Goal: Task Accomplishment & Management: Use online tool/utility

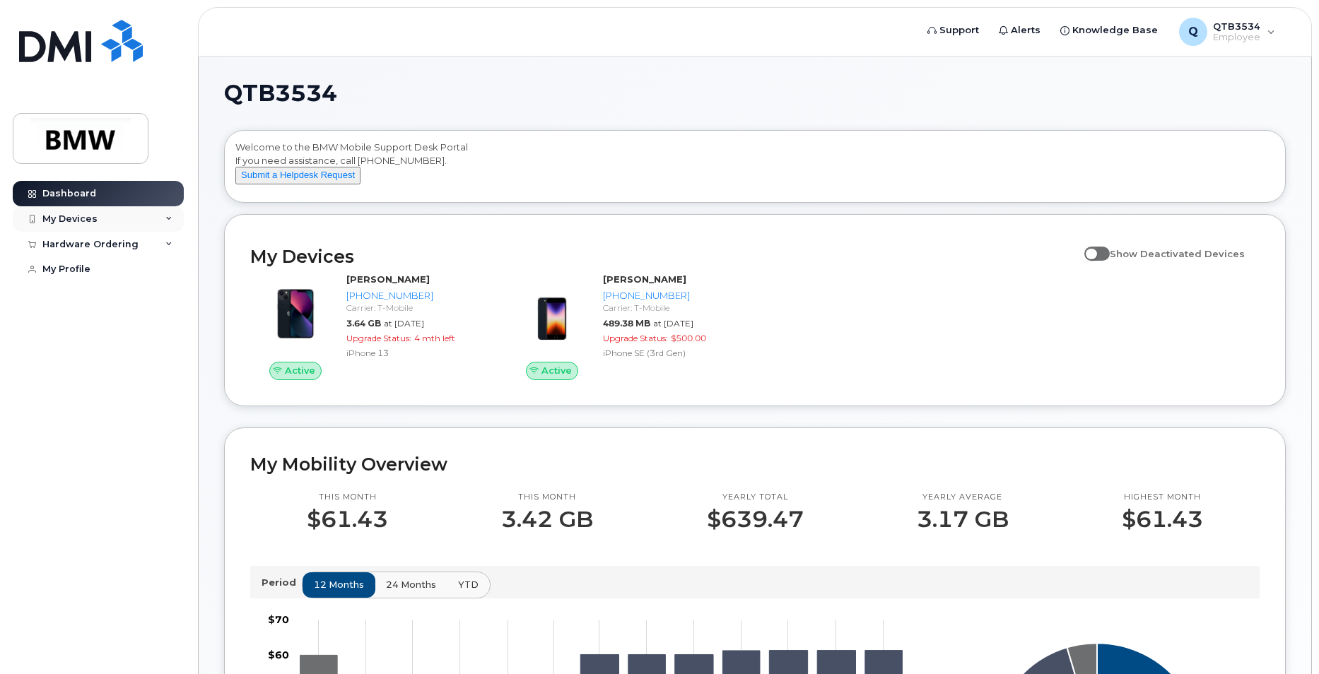
click at [168, 217] on icon at bounding box center [168, 219] width 7 height 7
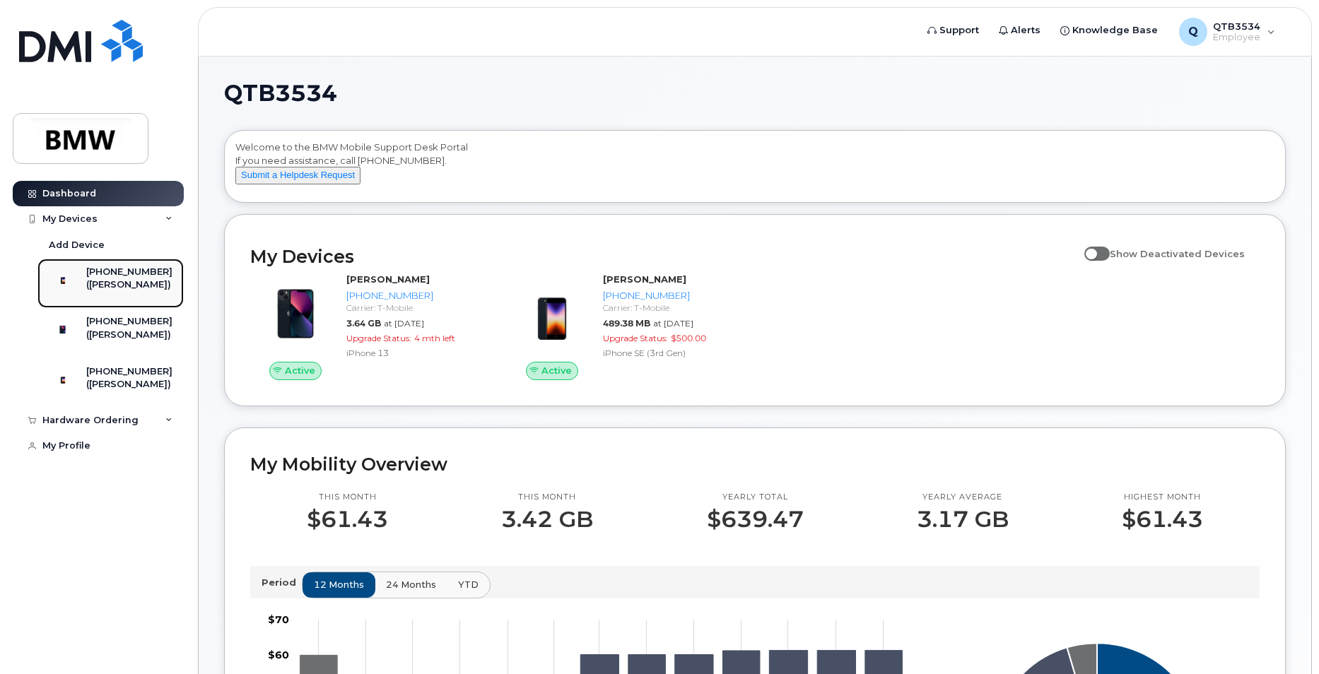
click at [140, 269] on div "[PHONE_NUMBER]" at bounding box center [129, 272] width 86 height 13
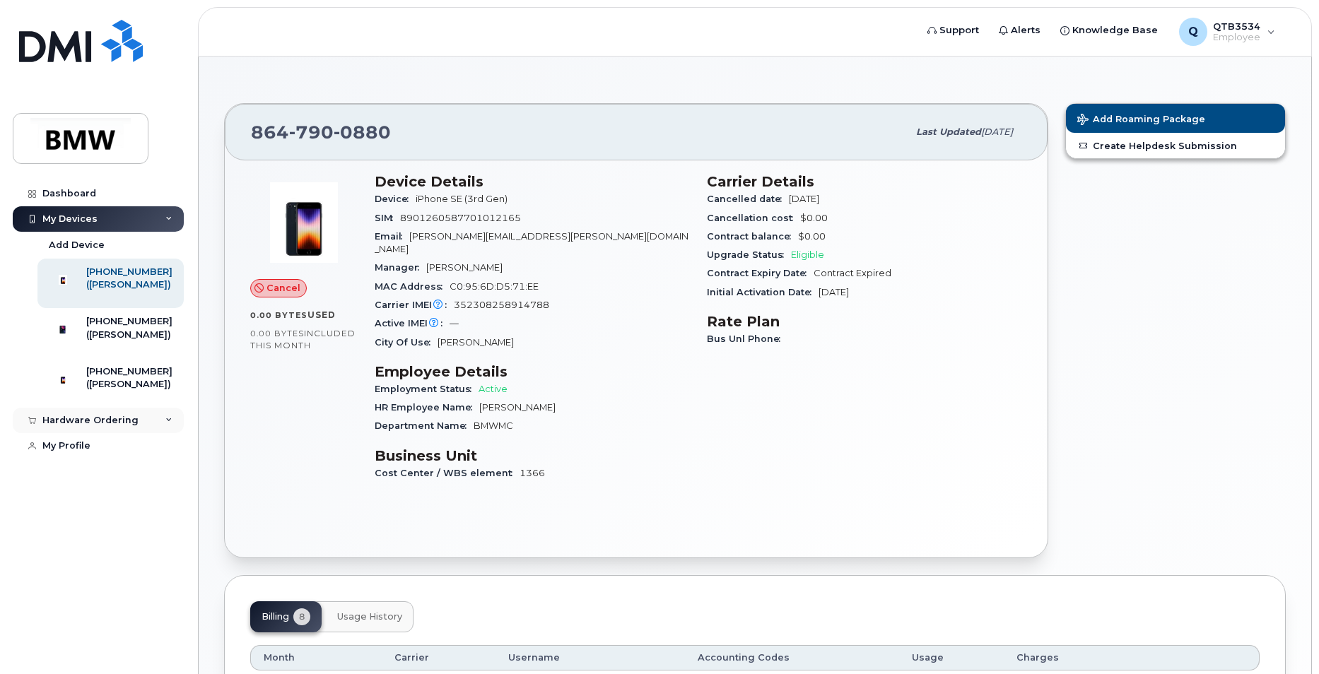
click at [163, 433] on div "Hardware Ordering" at bounding box center [98, 420] width 171 height 25
click at [82, 480] on div "New Order" at bounding box center [76, 473] width 54 height 13
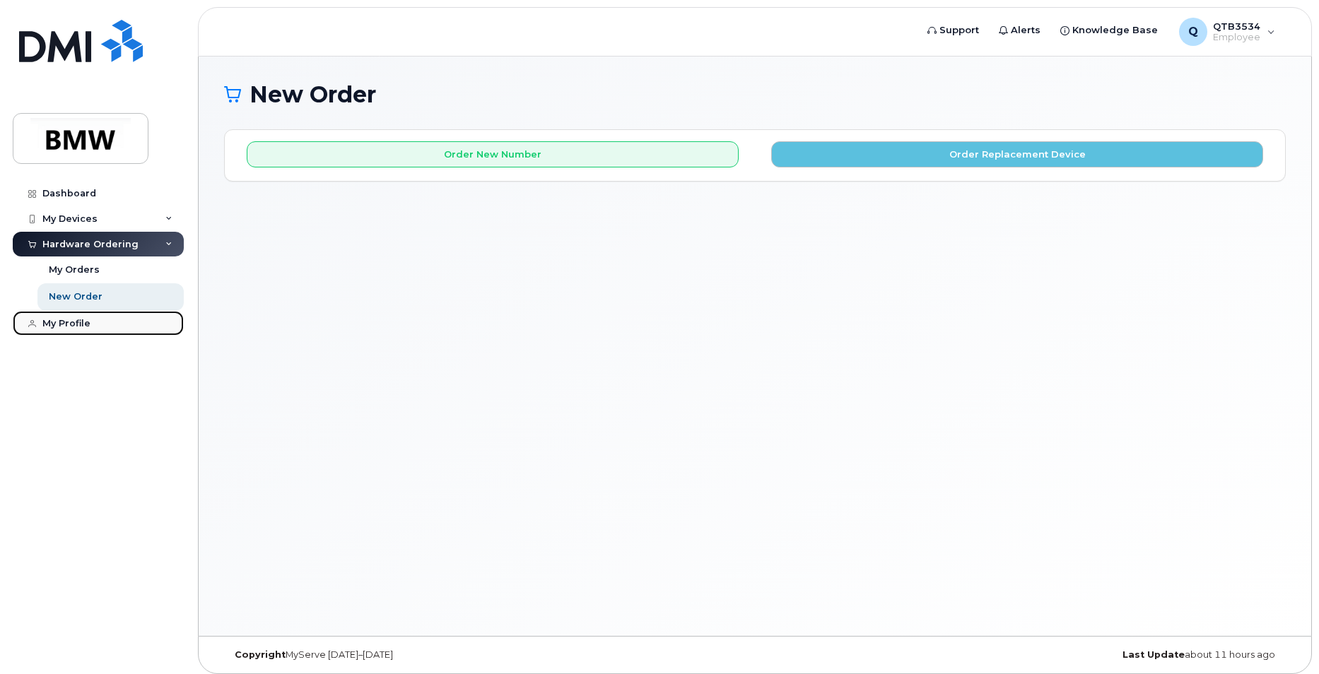
click at [71, 321] on div "My Profile" at bounding box center [66, 323] width 48 height 11
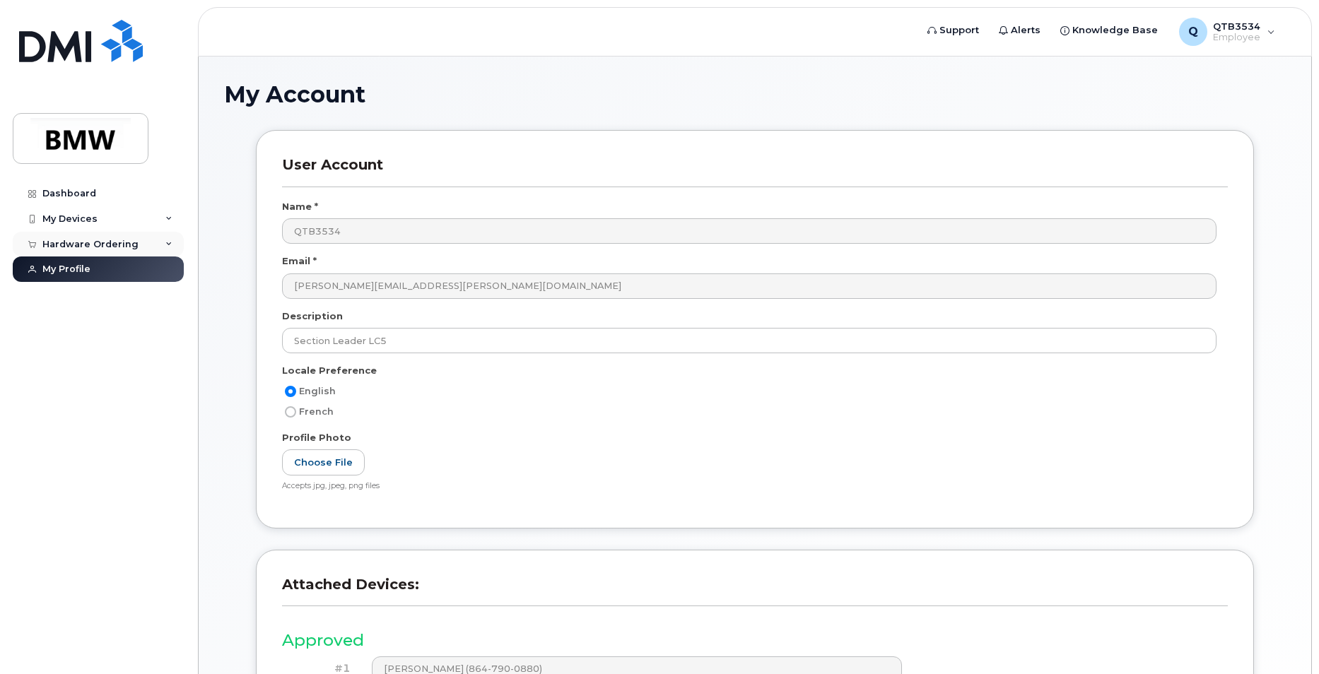
click at [169, 242] on icon at bounding box center [168, 244] width 7 height 7
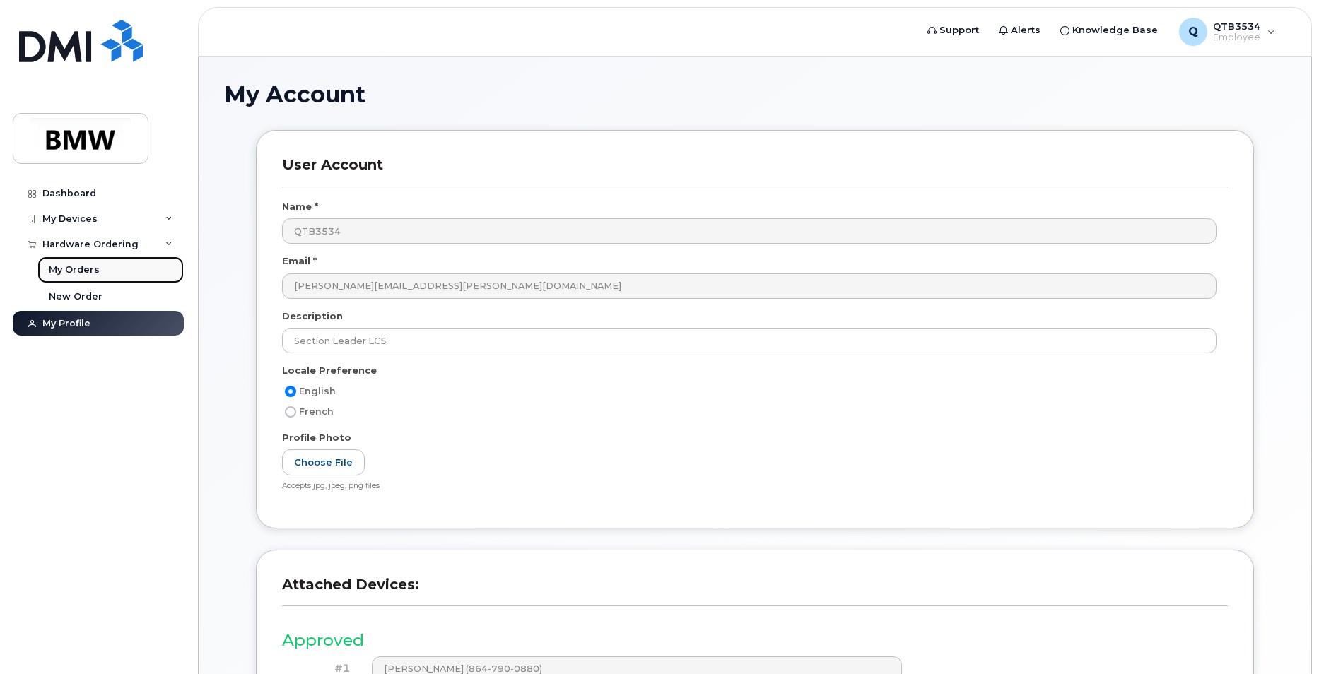
click at [80, 266] on div "My Orders" at bounding box center [74, 270] width 51 height 13
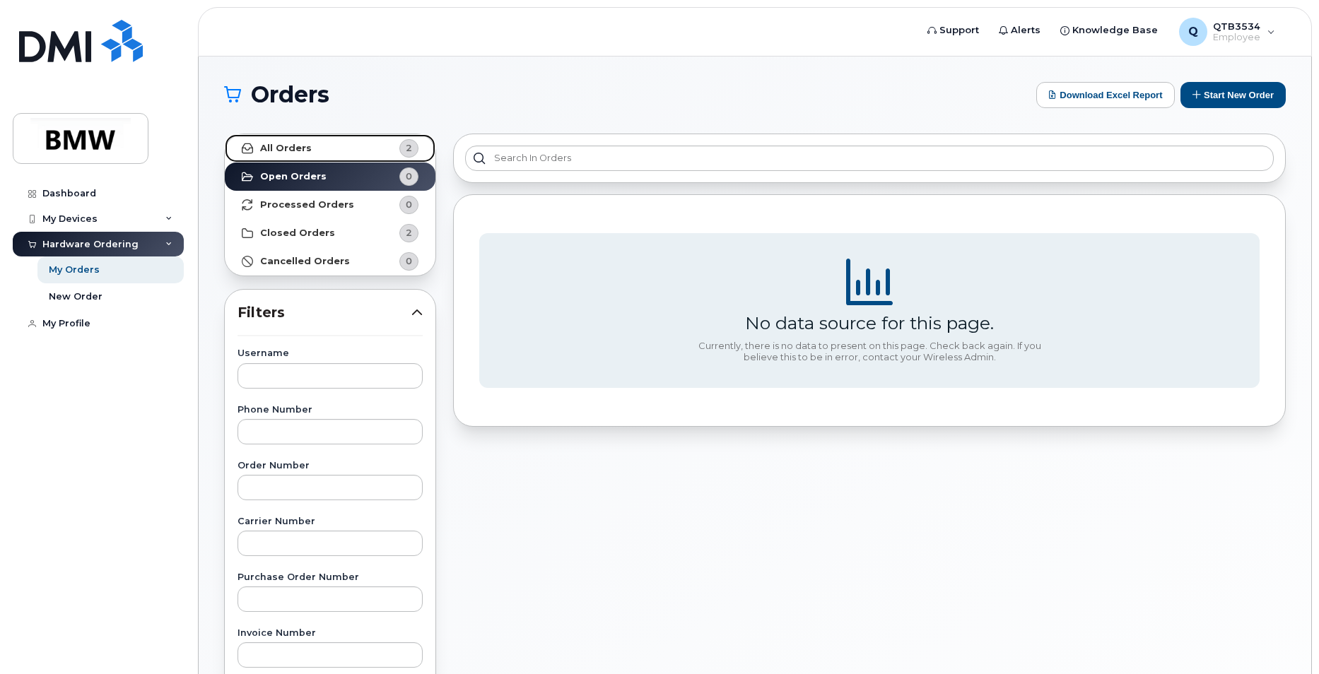
click at [298, 148] on strong "All Orders" at bounding box center [286, 148] width 52 height 11
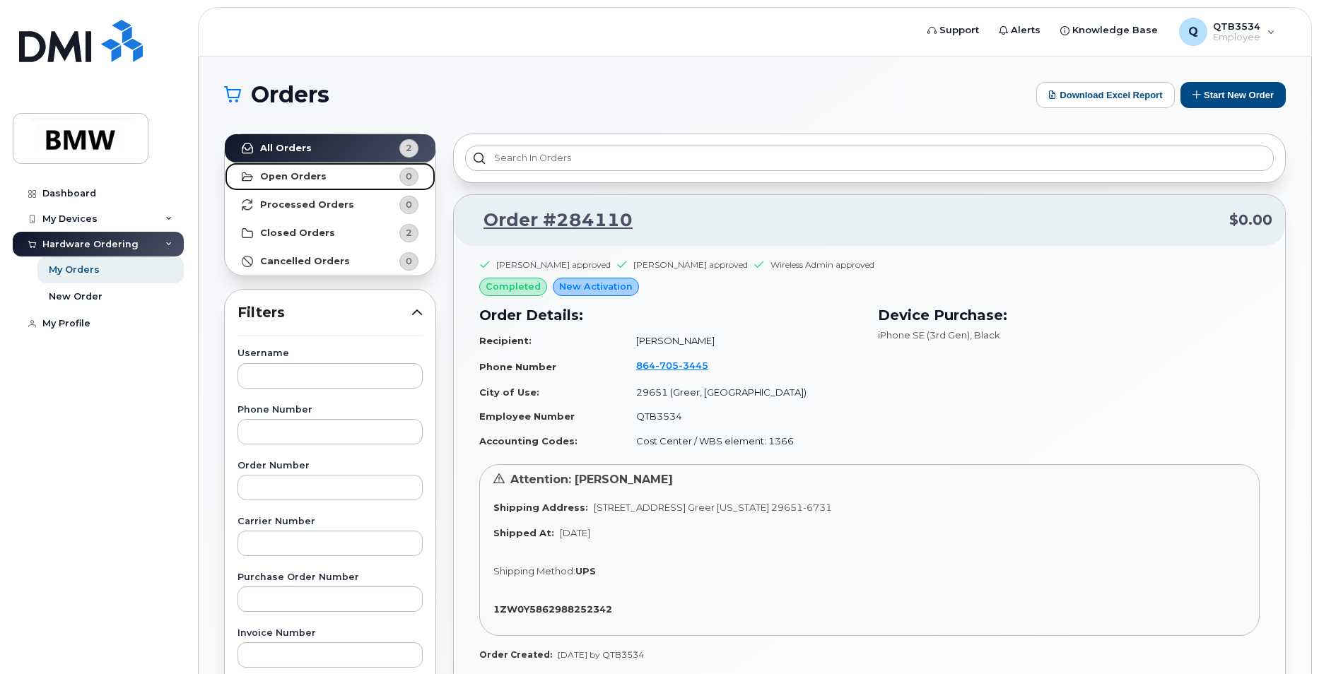
click at [305, 179] on strong "Open Orders" at bounding box center [293, 176] width 66 height 11
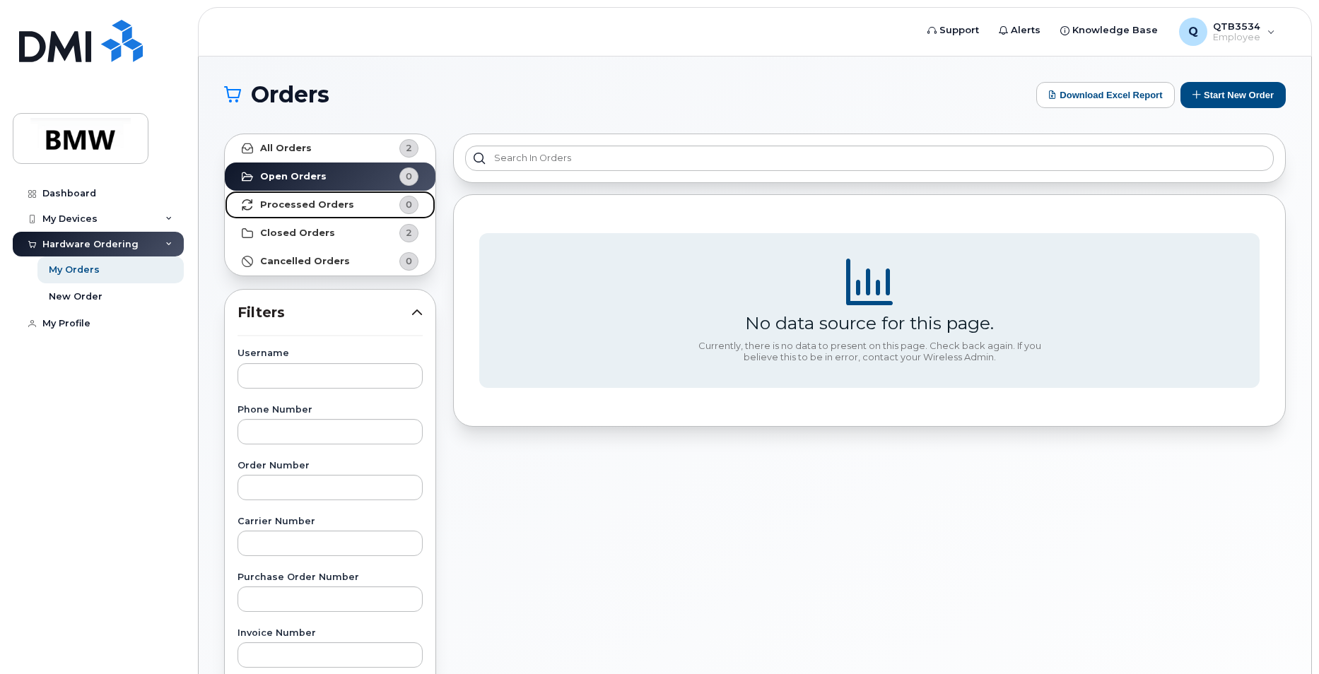
click at [307, 206] on strong "Processed Orders" at bounding box center [307, 204] width 94 height 11
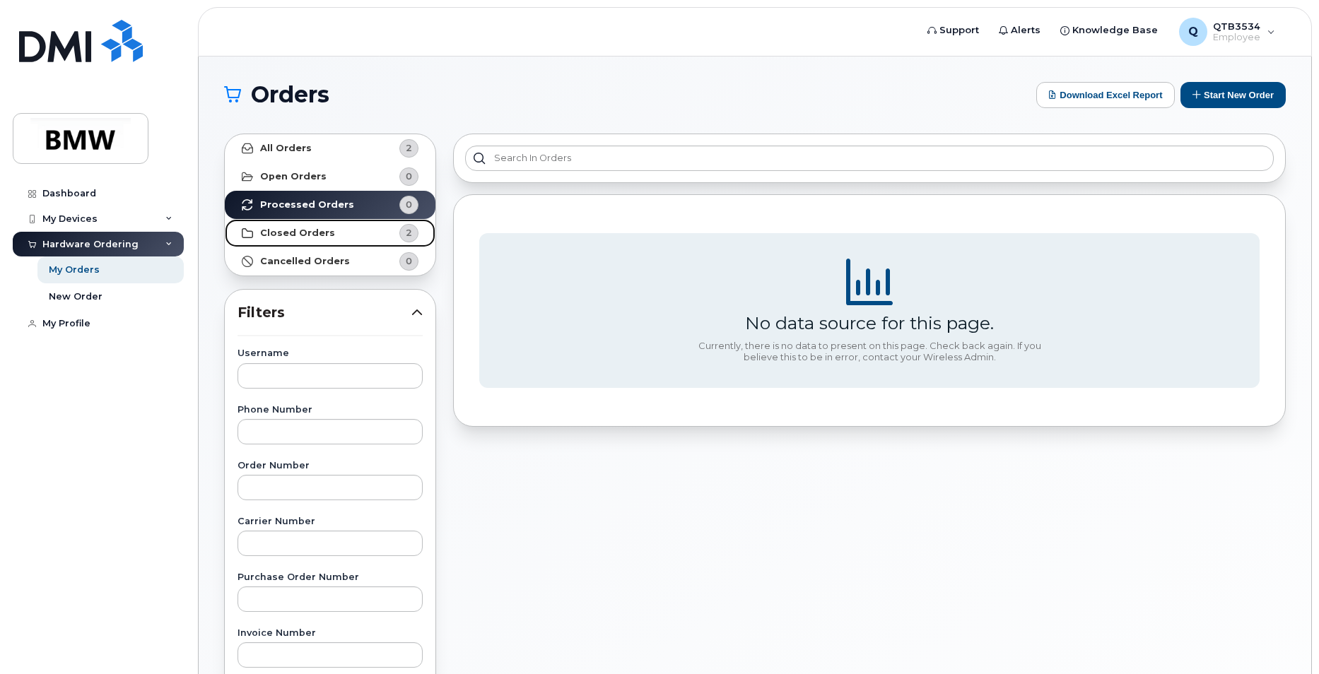
click at [315, 231] on strong "Closed Orders" at bounding box center [297, 233] width 75 height 11
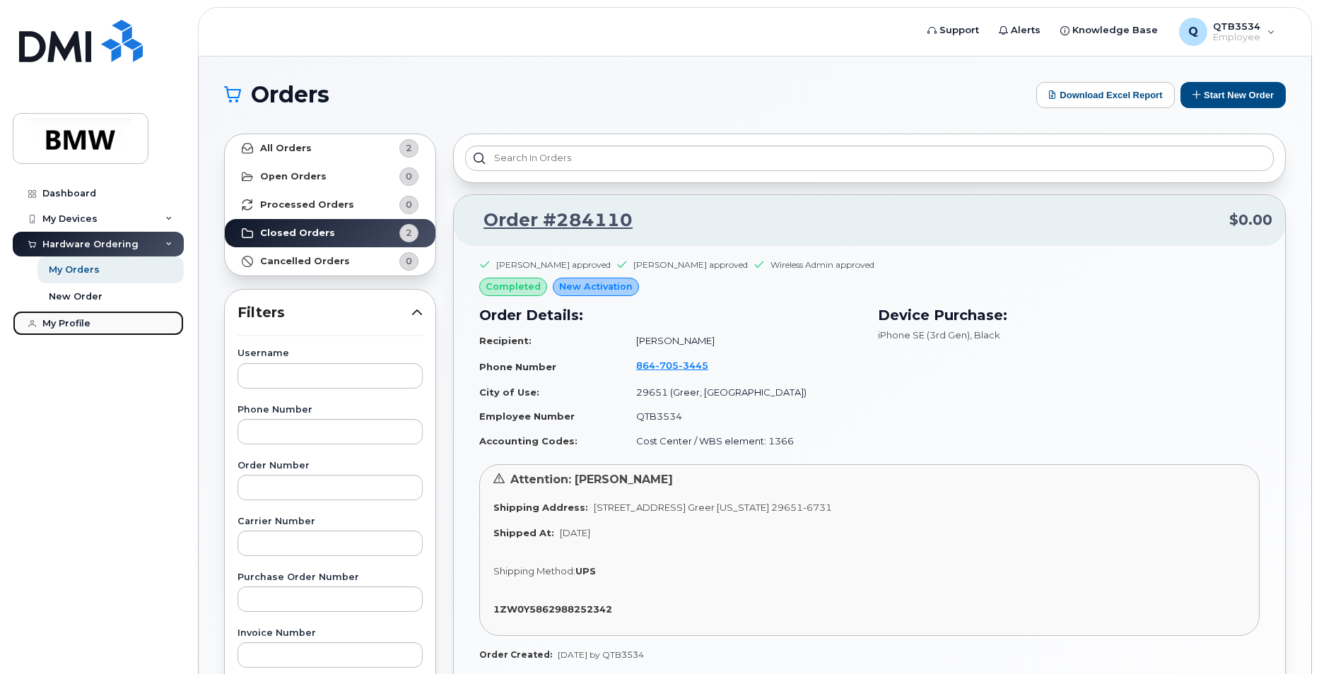
click at [76, 319] on div "My Profile" at bounding box center [66, 323] width 48 height 11
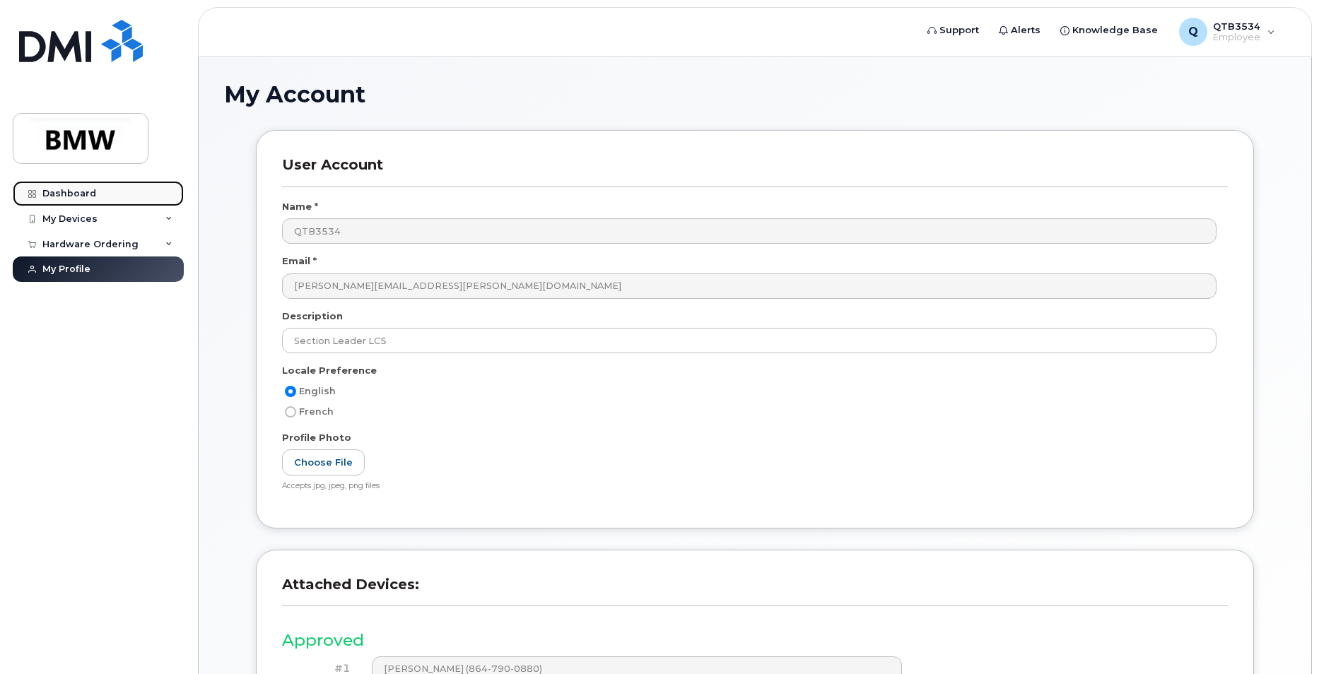
click at [79, 190] on div "Dashboard" at bounding box center [69, 193] width 54 height 11
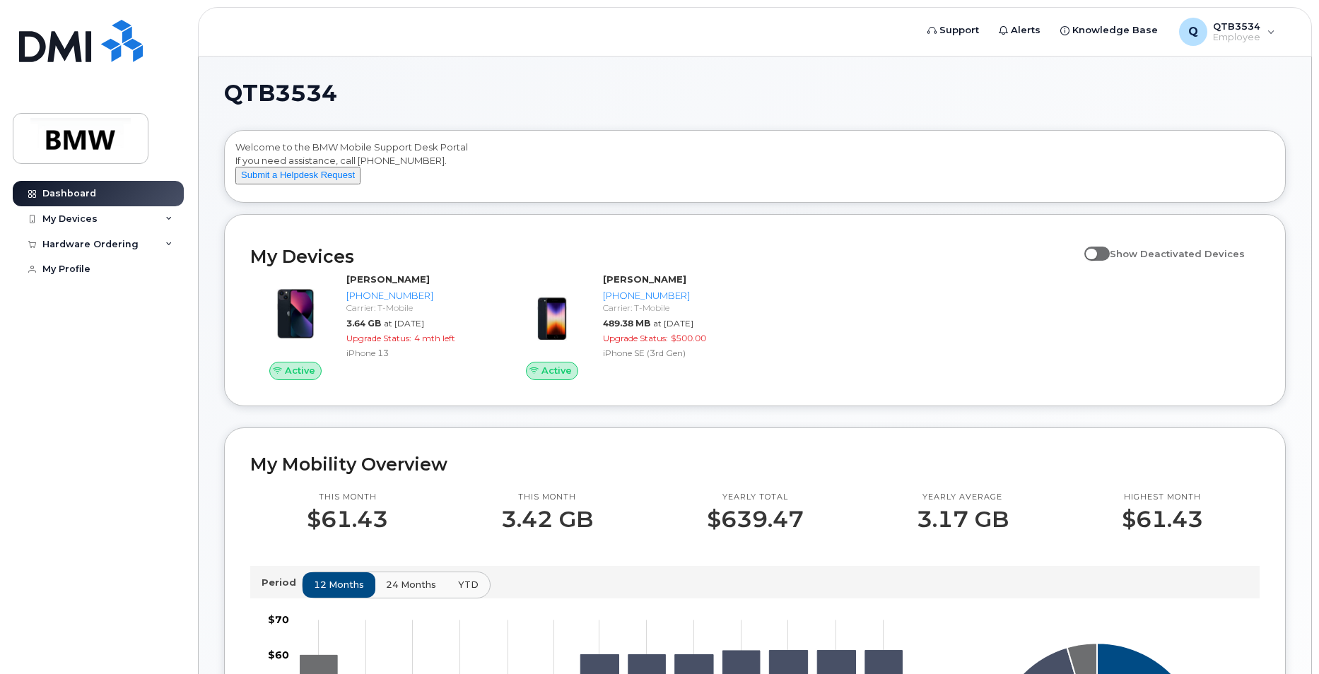
click at [1097, 261] on span at bounding box center [1096, 254] width 25 height 14
click at [1096, 252] on input "Show Deactivated Devices" at bounding box center [1089, 245] width 11 height 11
checkbox input "true"
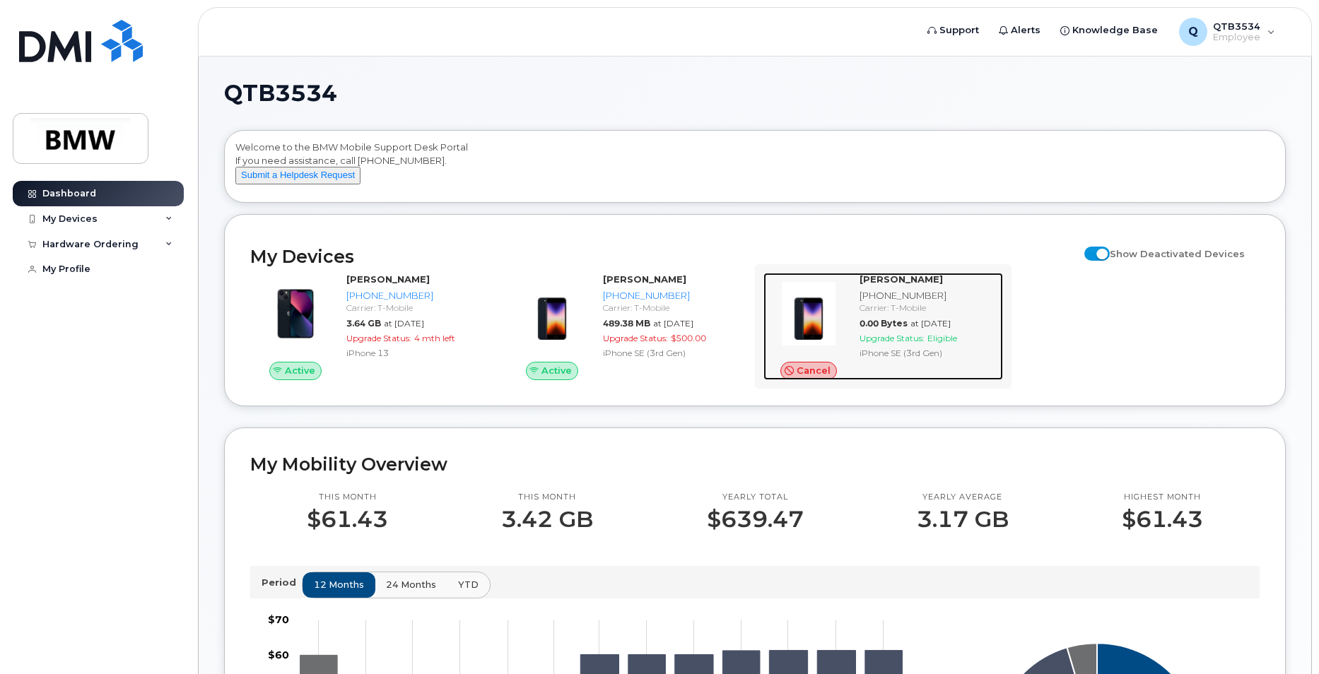
click at [884, 314] on div "Carrier: T-Mobile" at bounding box center [928, 308] width 138 height 12
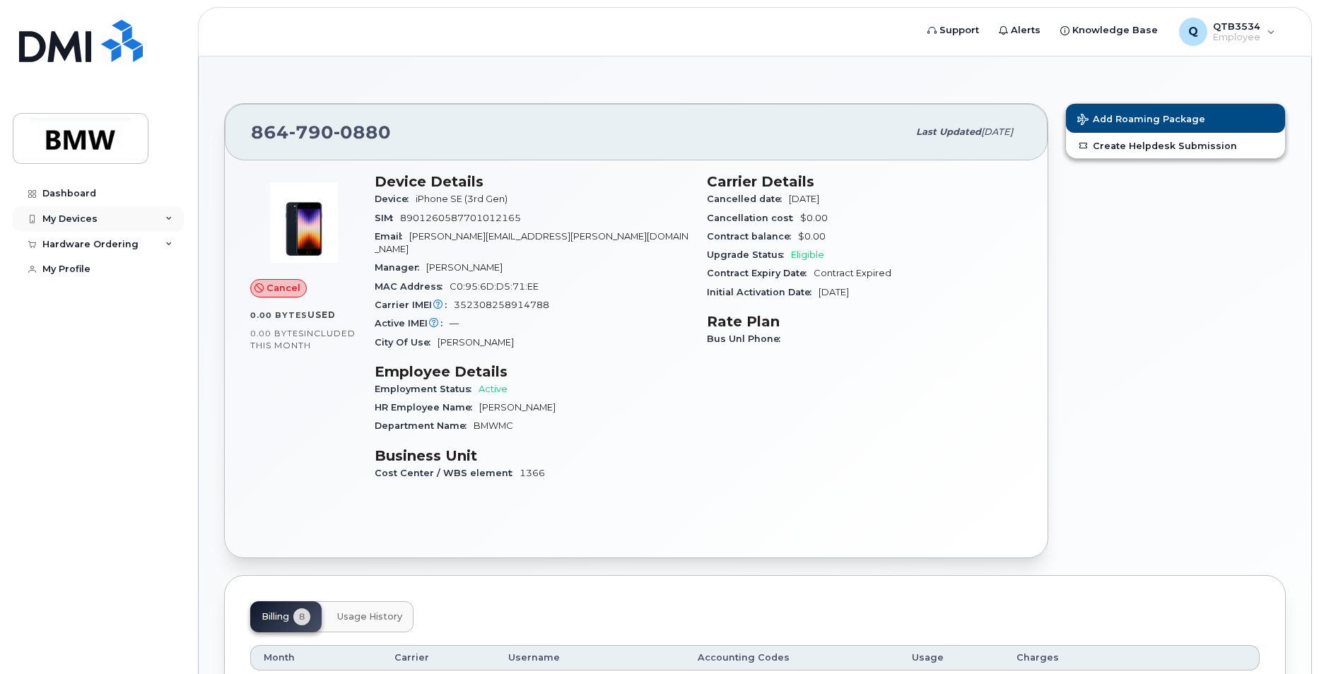
click at [163, 218] on div "My Devices" at bounding box center [98, 218] width 171 height 25
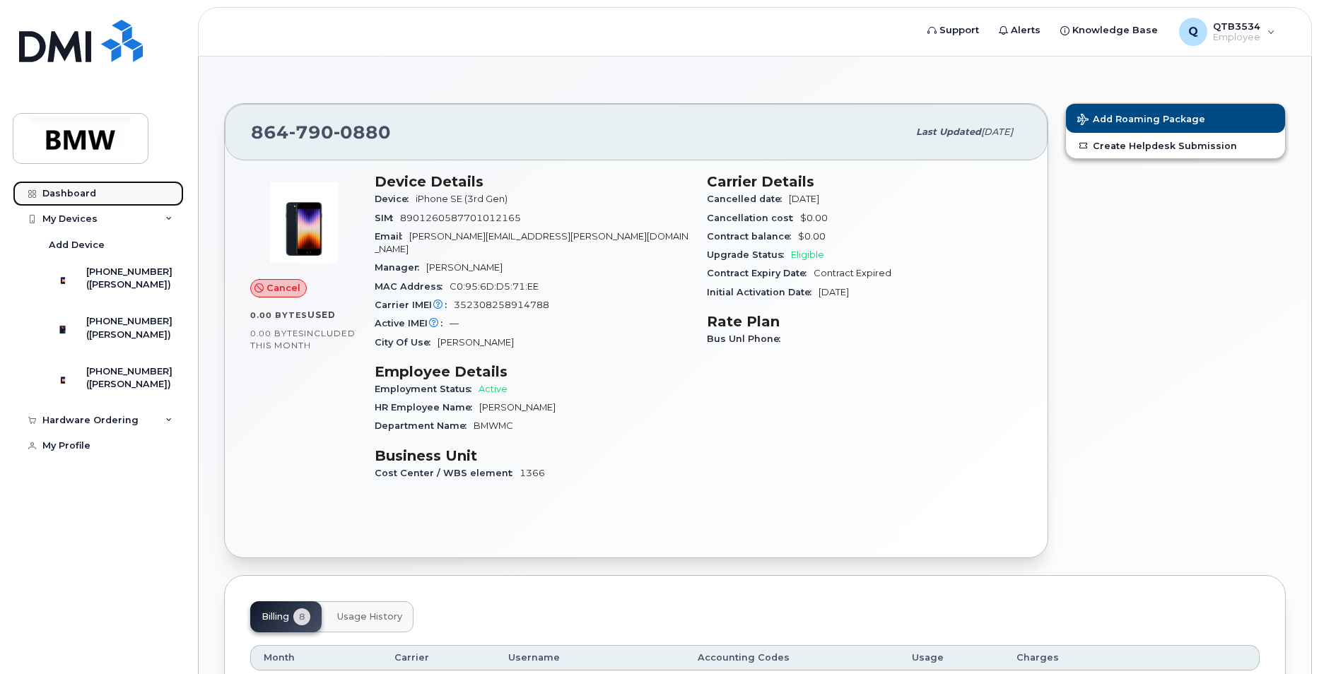
click at [81, 194] on div "Dashboard" at bounding box center [69, 193] width 54 height 11
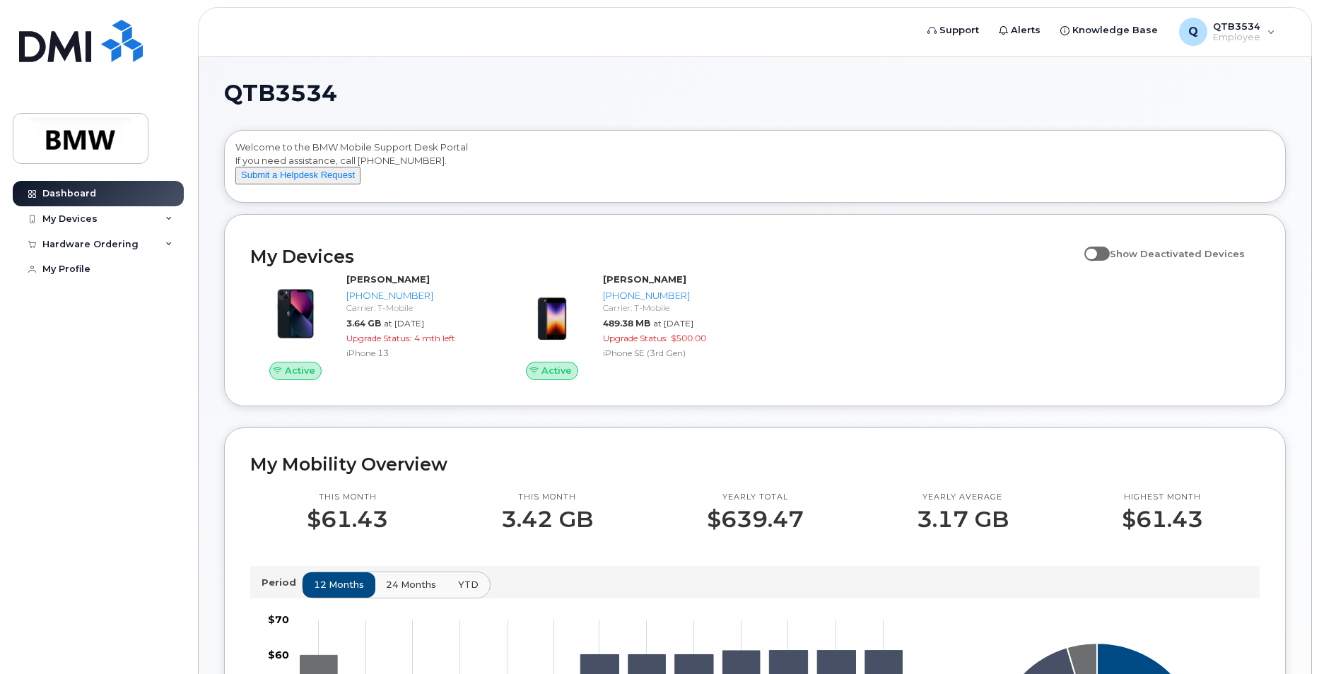
click at [1108, 261] on span at bounding box center [1096, 254] width 25 height 14
click at [1096, 252] on input "Show Deactivated Devices" at bounding box center [1089, 245] width 11 height 11
checkbox input "true"
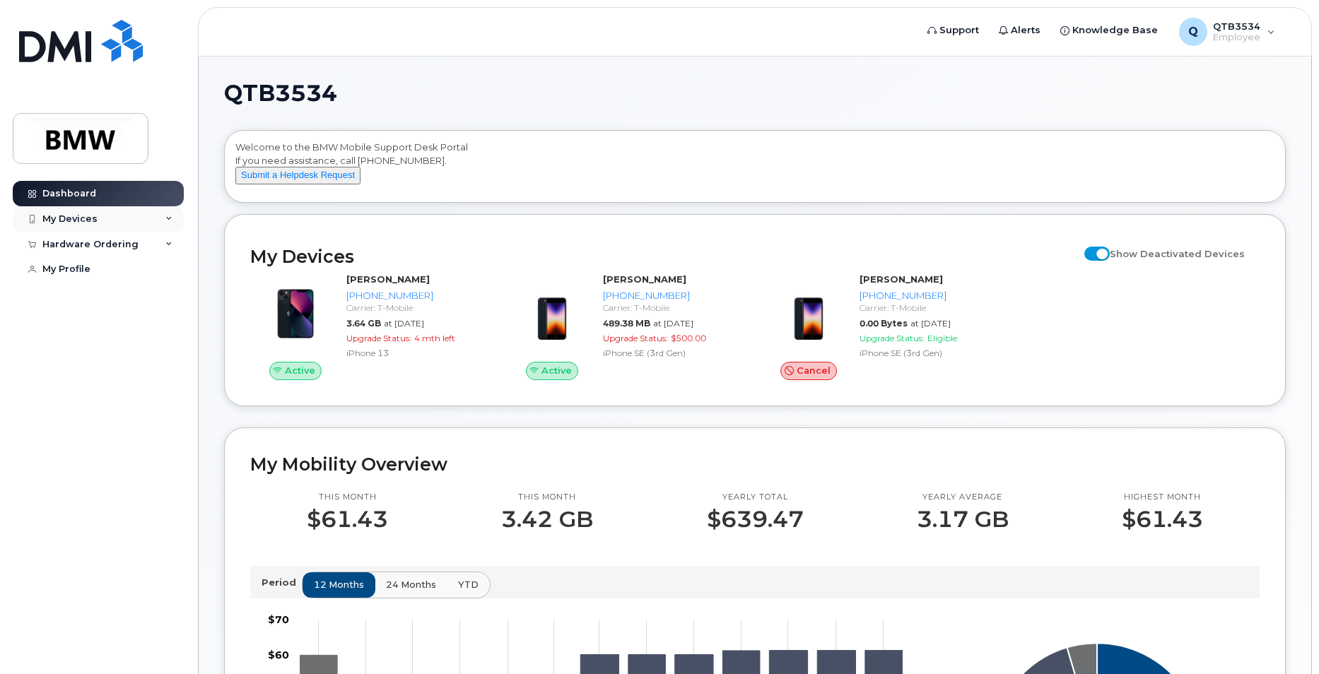
click at [168, 219] on icon at bounding box center [168, 219] width 7 height 7
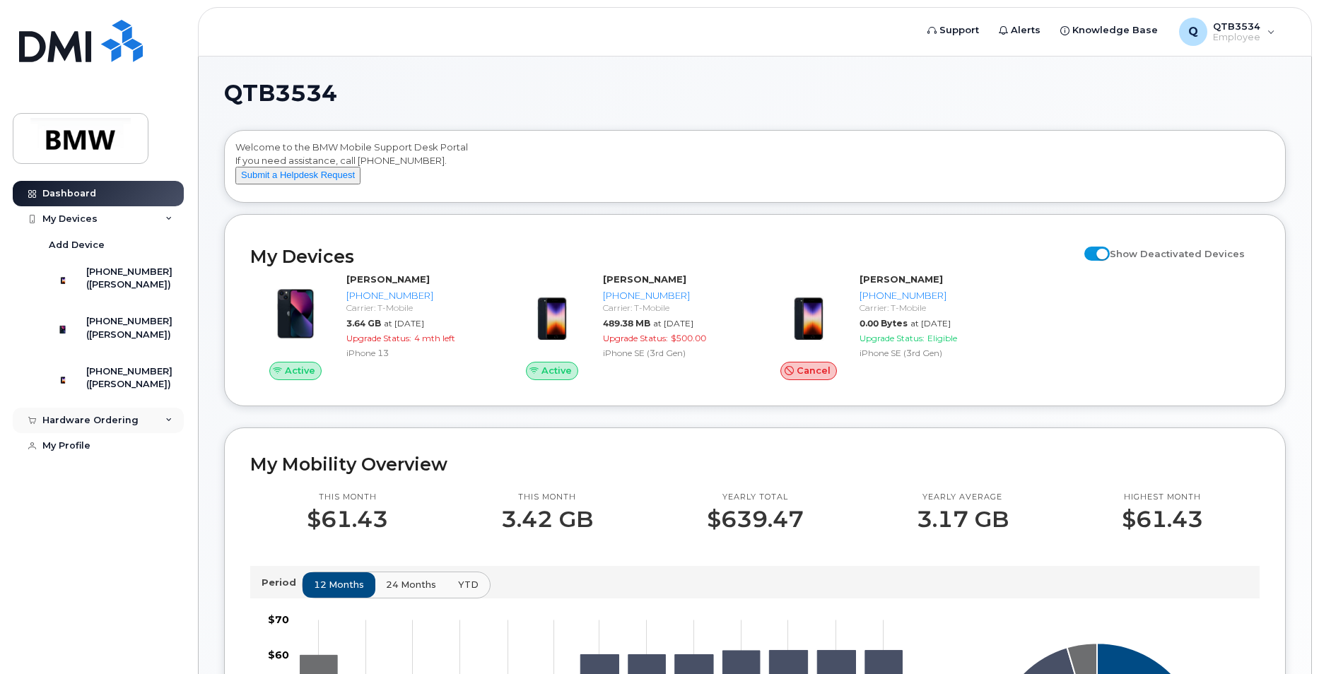
drag, startPoint x: 141, startPoint y: 286, endPoint x: 94, endPoint y: 453, distance: 173.9
click at [94, 426] on div "Hardware Ordering" at bounding box center [90, 420] width 96 height 11
click at [83, 480] on div "New Order" at bounding box center [76, 473] width 54 height 13
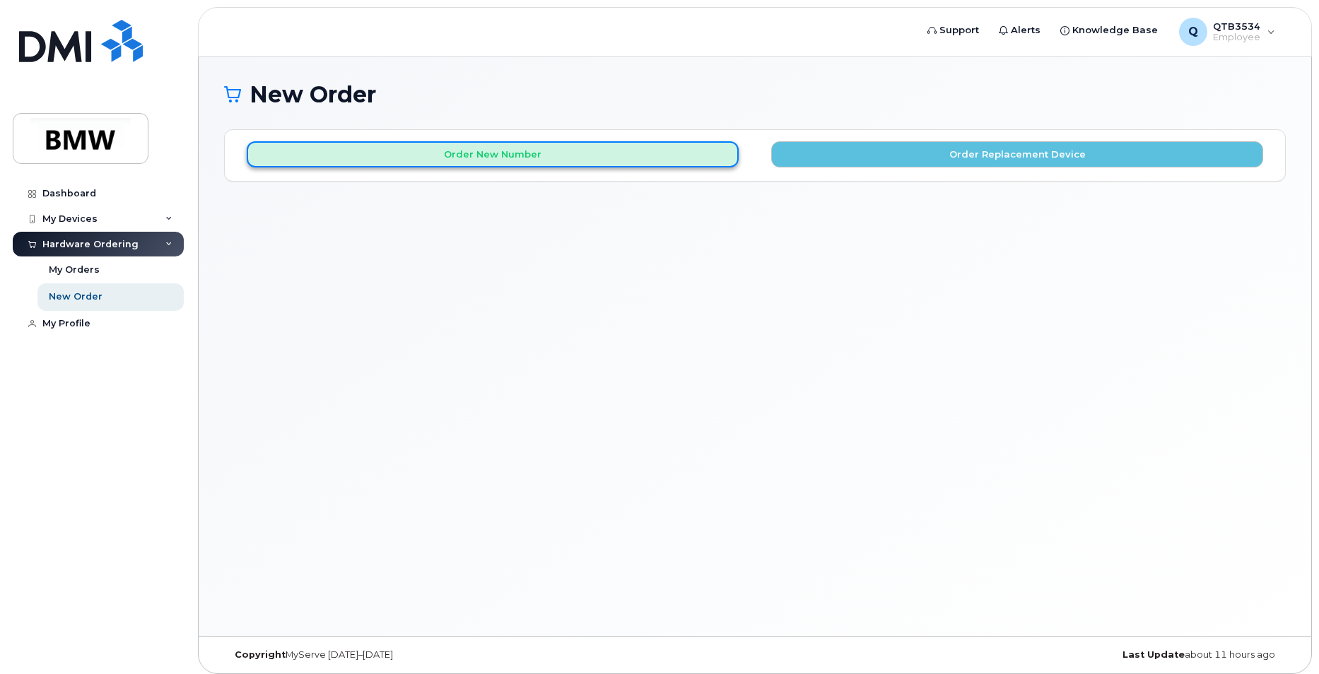
click at [597, 158] on button "Order New Number" at bounding box center [493, 154] width 492 height 26
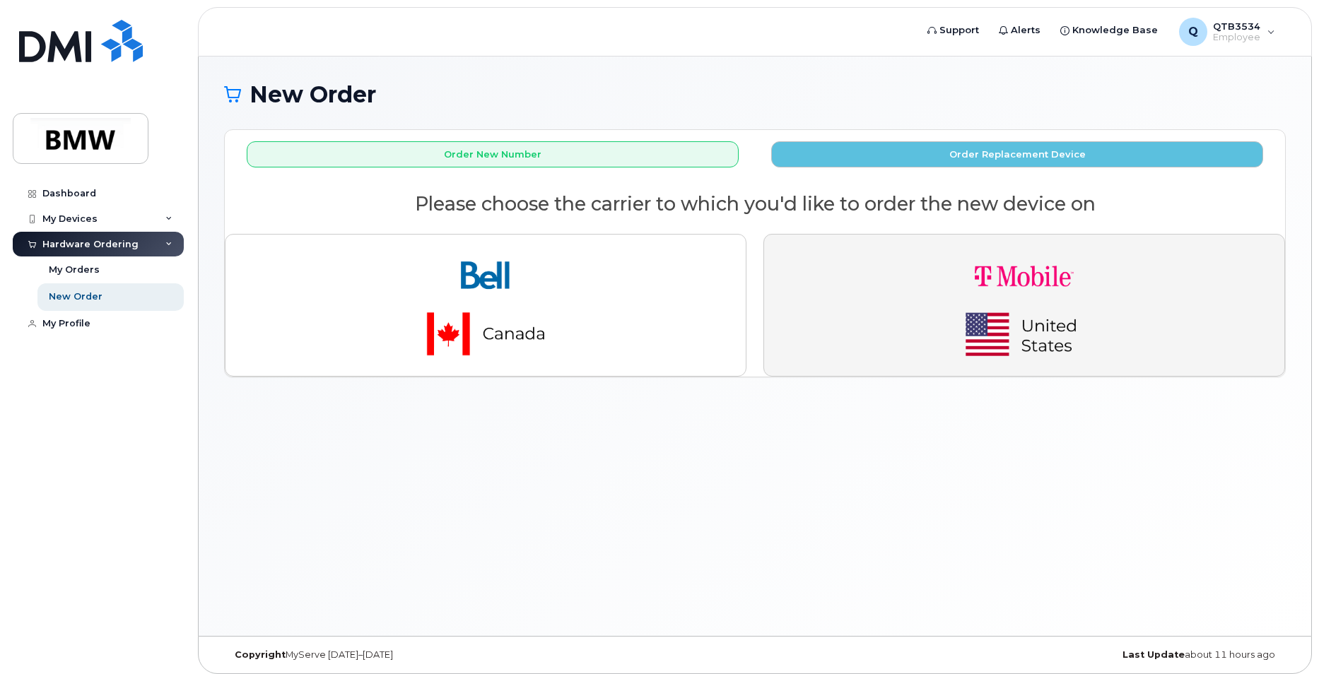
click at [1011, 307] on img "button" at bounding box center [1024, 305] width 198 height 119
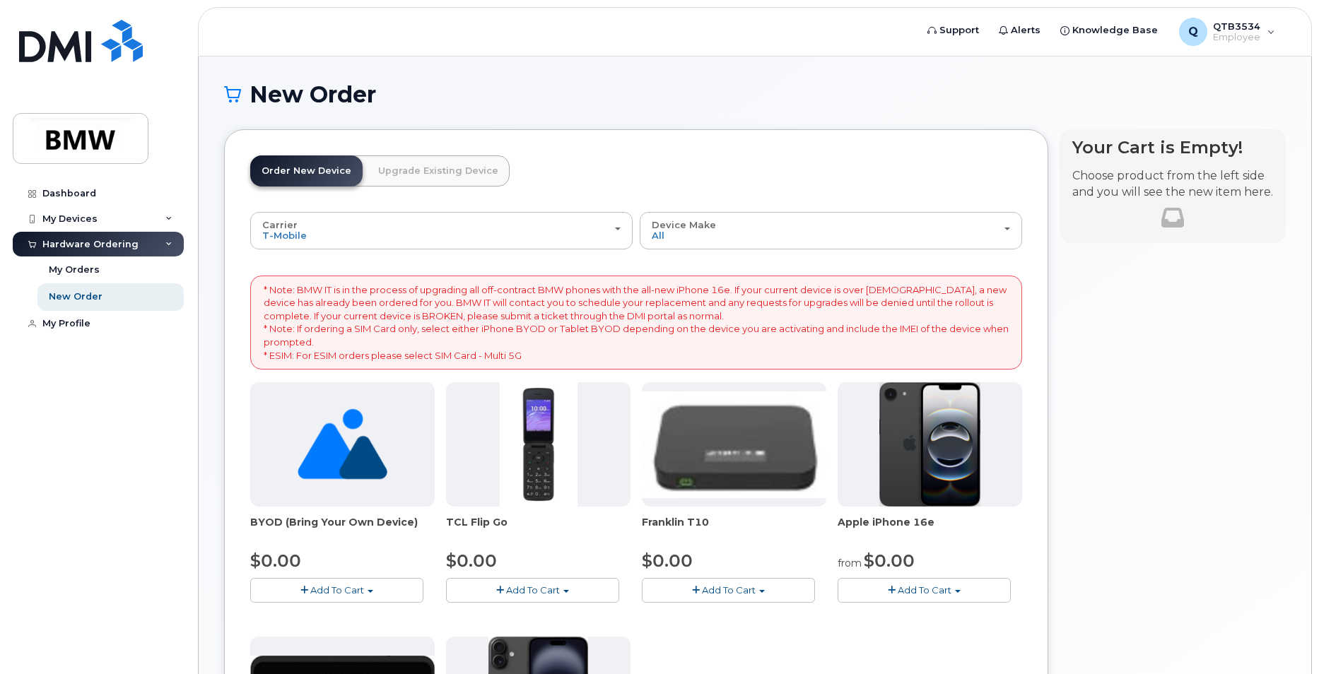
click at [417, 172] on link "Upgrade Existing Device" at bounding box center [438, 170] width 143 height 31
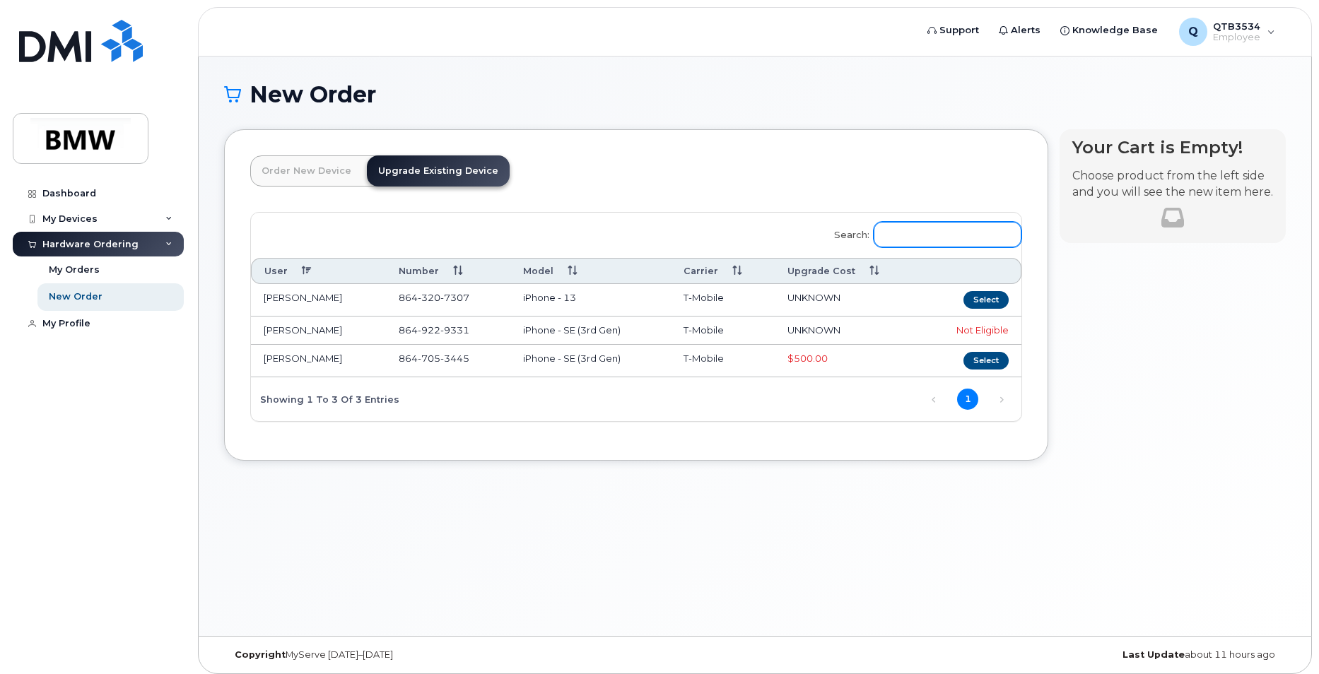
click at [910, 240] on input "Search:" at bounding box center [948, 234] width 148 height 25
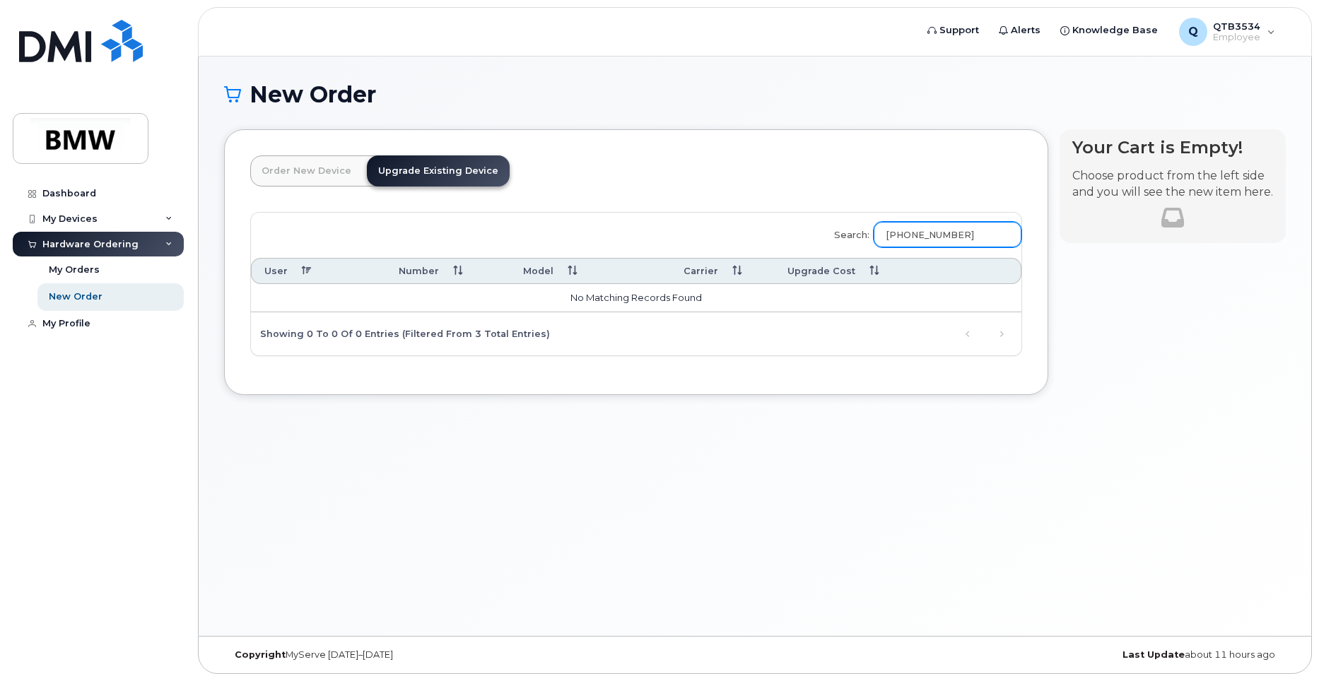
type input "[PHONE_NUMBER]"
drag, startPoint x: 986, startPoint y: 236, endPoint x: 526, endPoint y: 259, distance: 460.7
click at [674, 250] on div "Search: 864-790-0880 User Number Model Carrier Upgrade Cost No matching records…" at bounding box center [636, 284] width 770 height 143
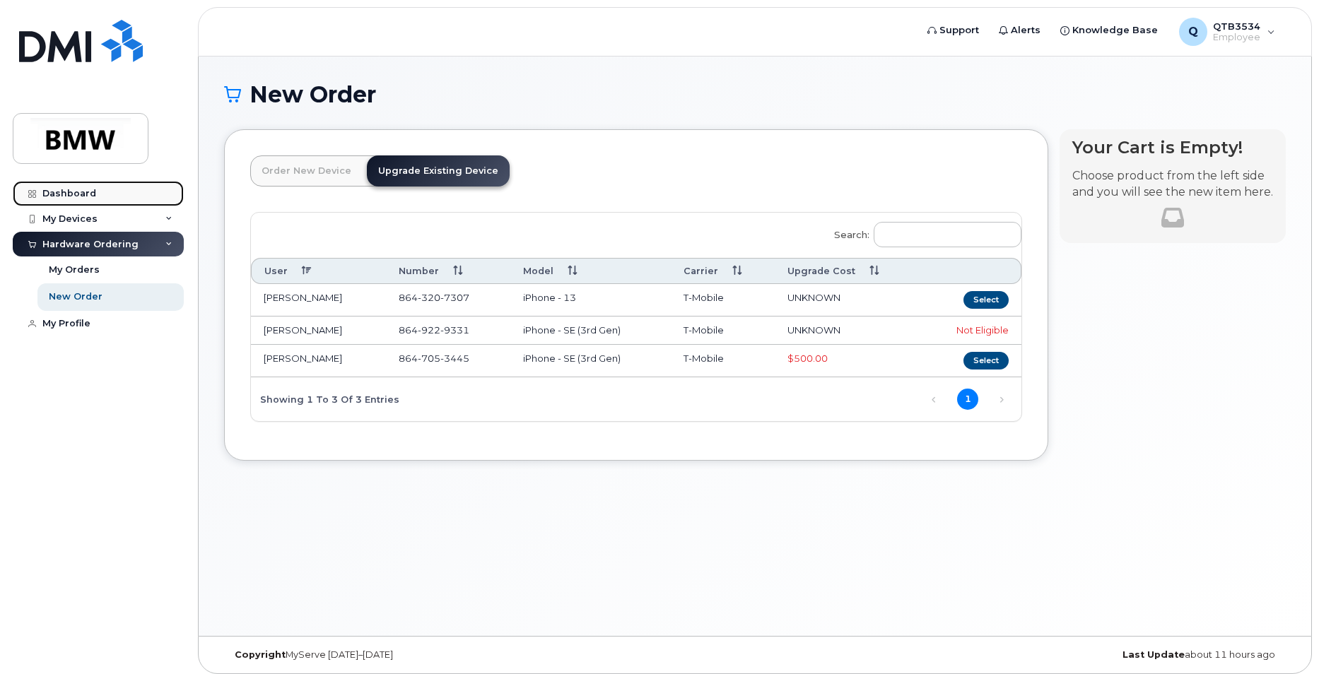
click at [78, 191] on div "Dashboard" at bounding box center [69, 193] width 54 height 11
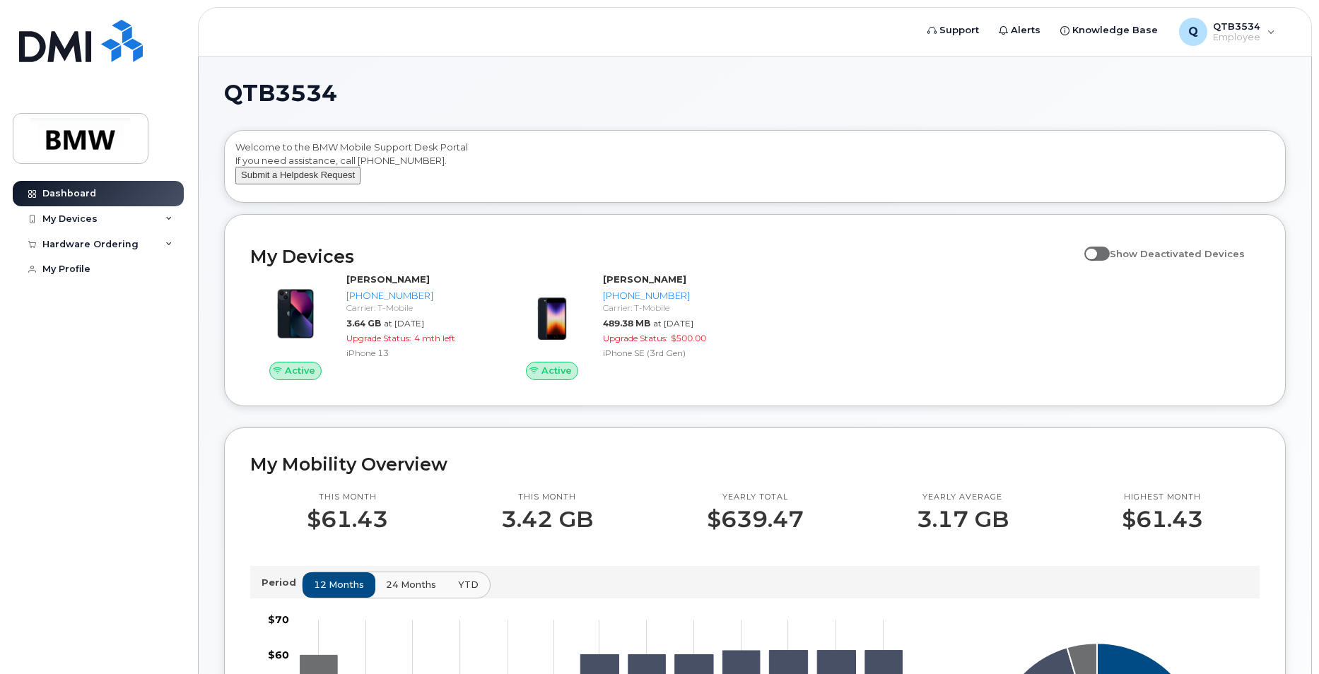
click at [324, 184] on button "Submit a Helpdesk Request" at bounding box center [297, 176] width 125 height 18
